Goal: Task Accomplishment & Management: Manage account settings

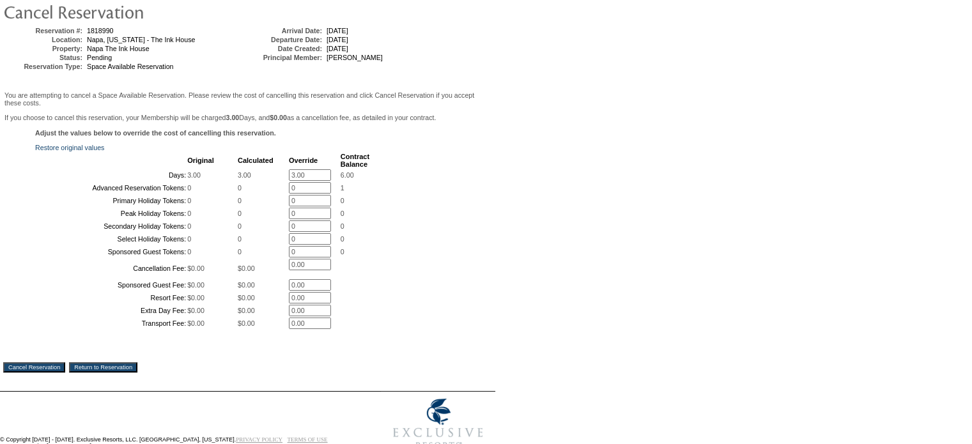
scroll to position [128, 0]
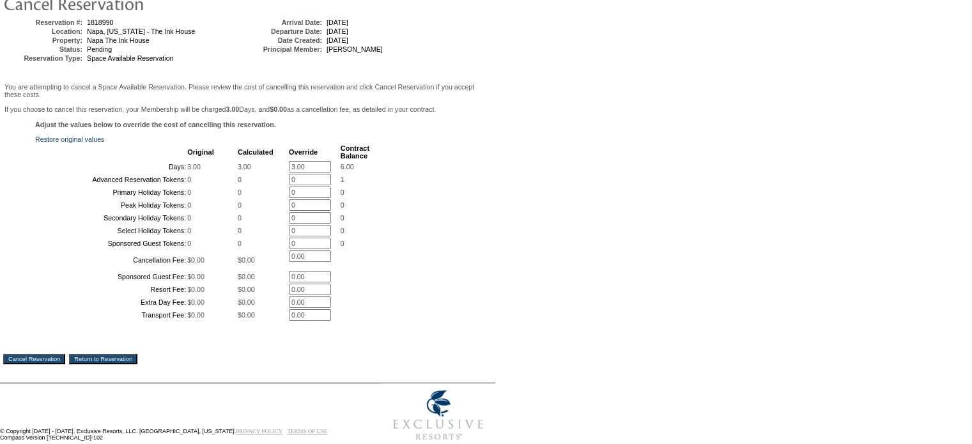
drag, startPoint x: 317, startPoint y: 179, endPoint x: 304, endPoint y: 184, distance: 13.8
click at [316, 173] on input "3.00" at bounding box center [310, 167] width 42 height 12
type input "3"
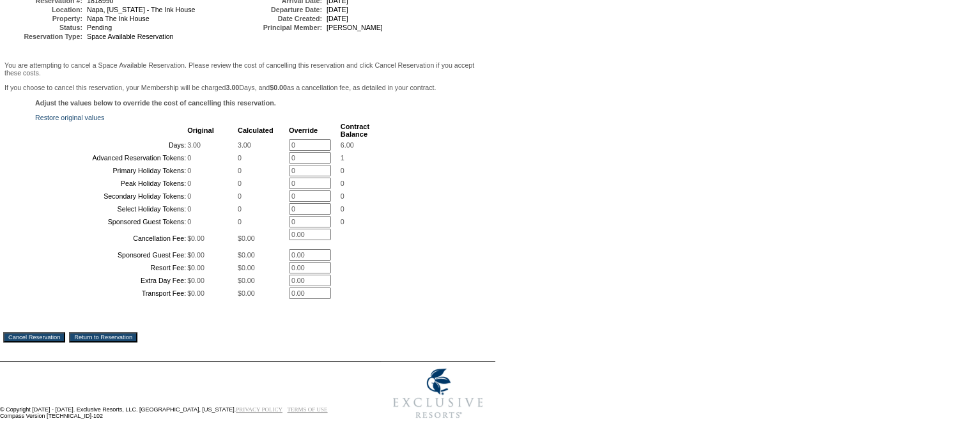
scroll to position [251, 0]
type input "0"
click at [45, 337] on td "You are attempting to cancel a Space Available Reservation. Please review the c…" at bounding box center [247, 209] width 489 height 298
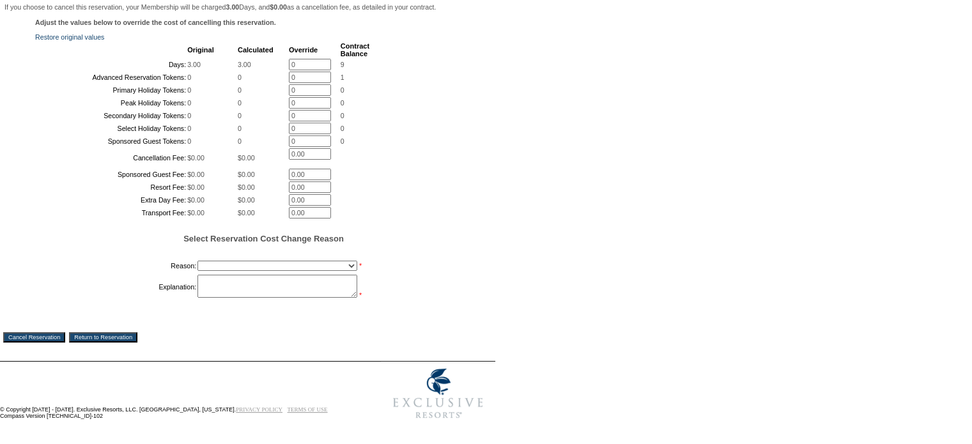
click at [242, 271] on select "Creating Continuous Stay Days Booked After Cancellation Experiential / Hotel / …" at bounding box center [278, 266] width 160 height 10
select select "1026"
click at [198, 271] on select "Creating Continuous Stay Days Booked After Cancellation Experiential / Hotel / …" at bounding box center [278, 266] width 160 height 10
click at [222, 298] on textarea at bounding box center [278, 286] width 160 height 23
type textarea "held for 5 min- jk"
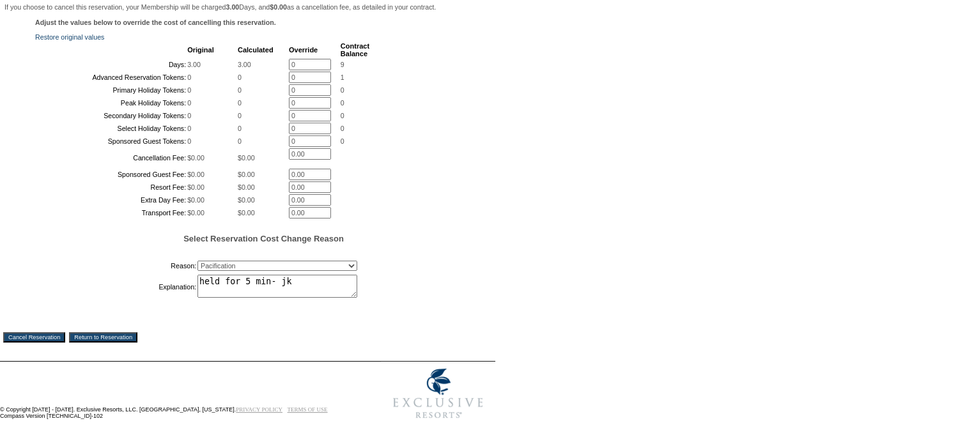
click at [38, 343] on input "Cancel Reservation" at bounding box center [34, 337] width 62 height 10
